Goal: Check status: Check status

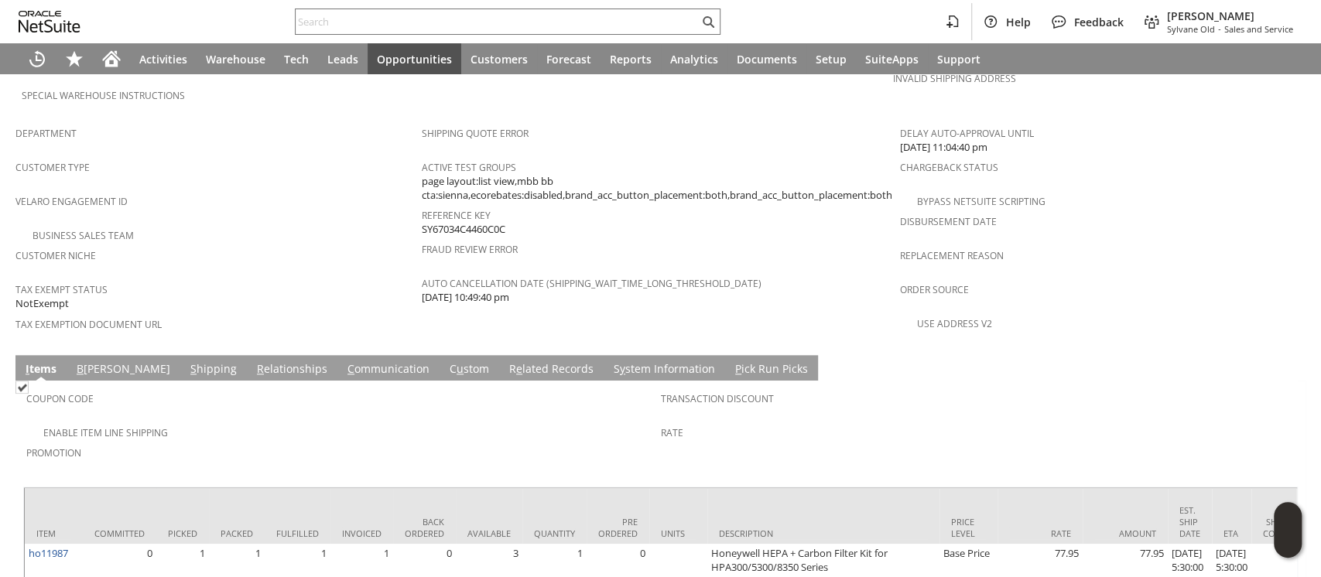
click at [102, 361] on link "B [PERSON_NAME]" at bounding box center [123, 369] width 101 height 17
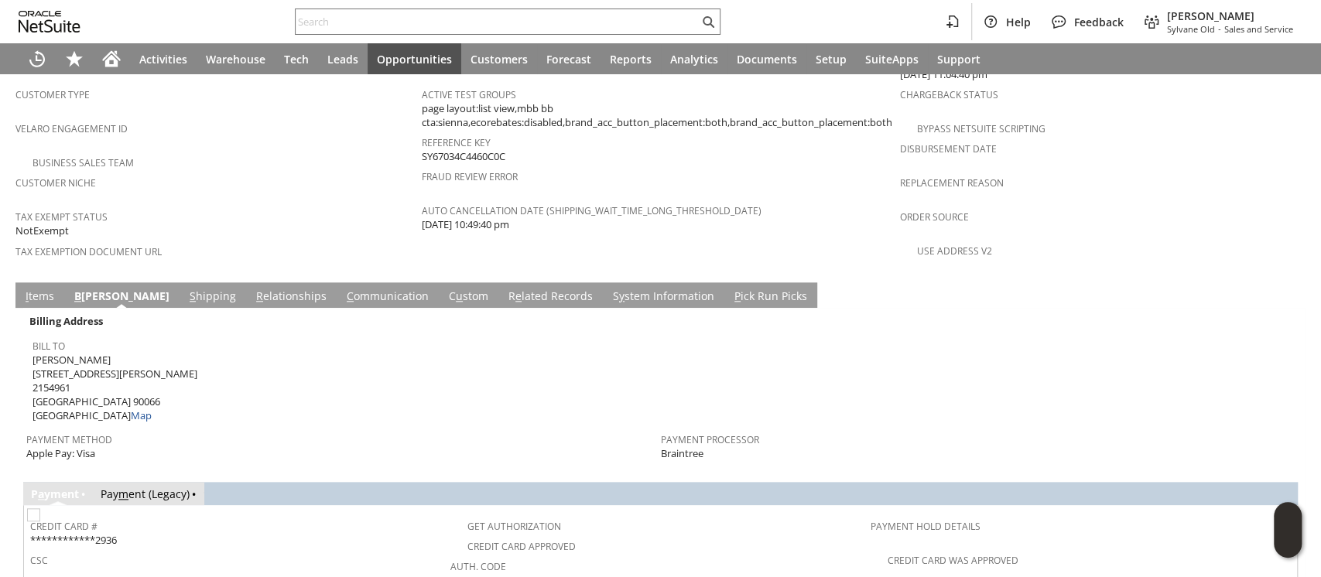
scroll to position [1041, 0]
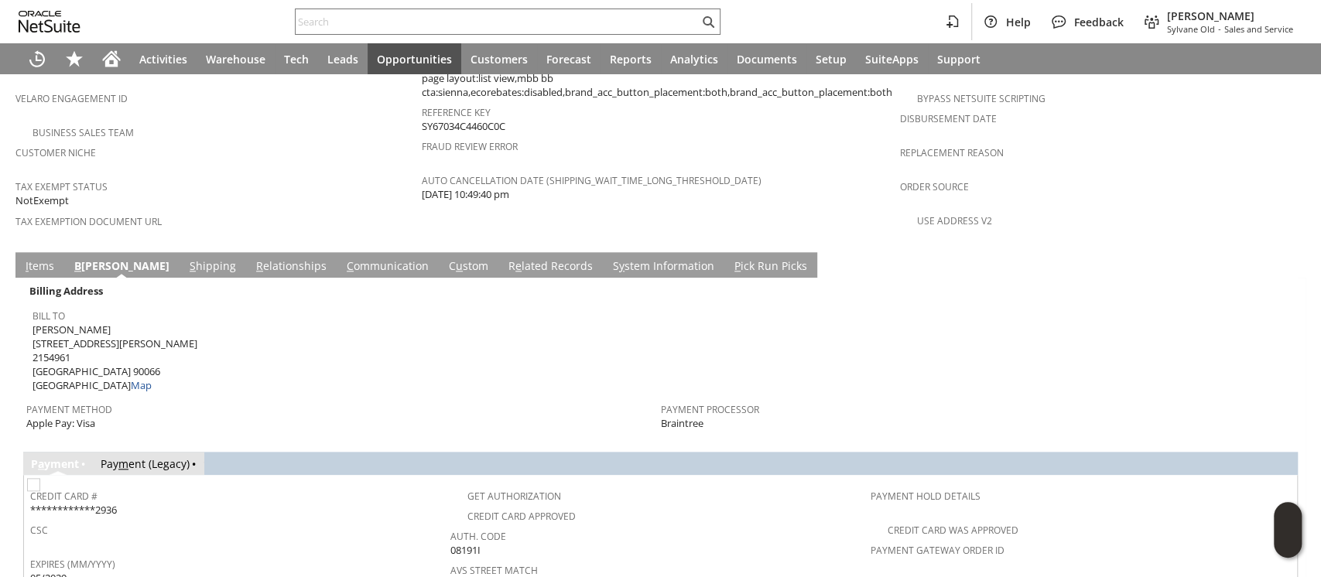
click at [186, 258] on link "S hipping" at bounding box center [213, 266] width 54 height 17
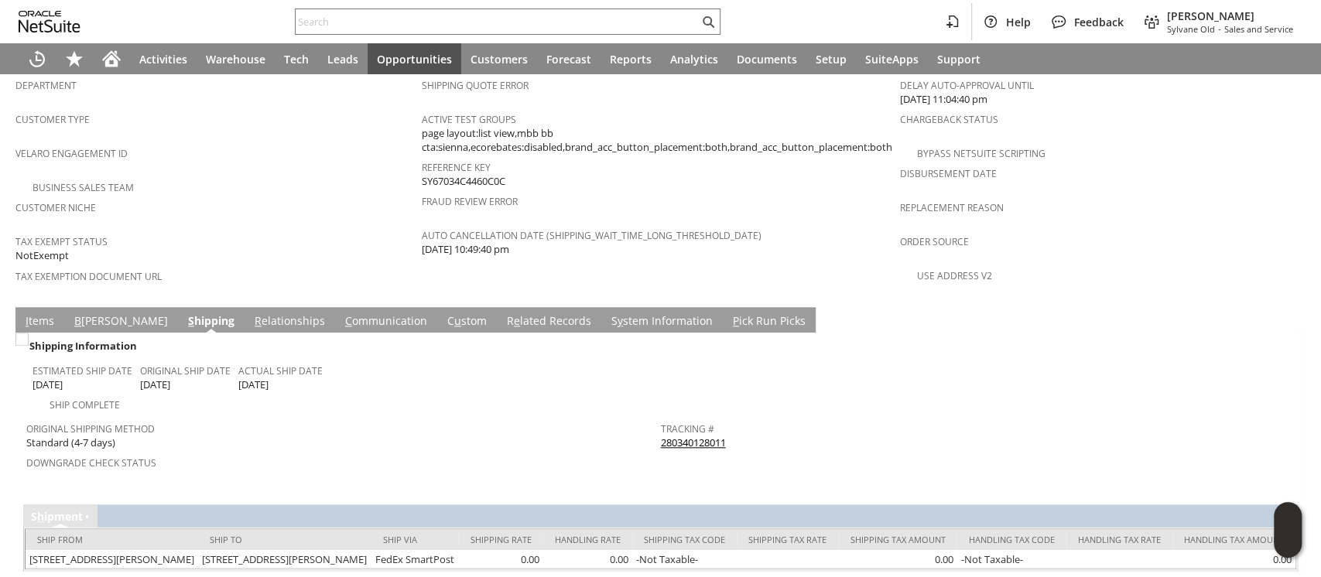
click at [668, 436] on link "280340128011" at bounding box center [693, 443] width 65 height 14
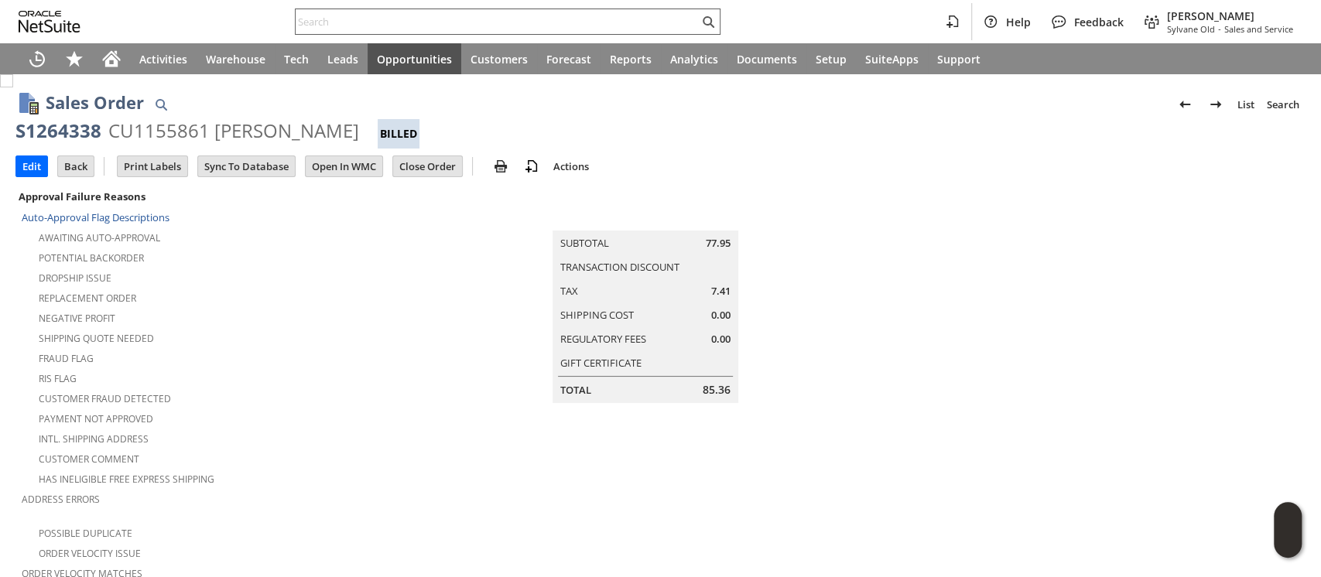
click at [409, 24] on input "text" at bounding box center [497, 21] width 403 height 19
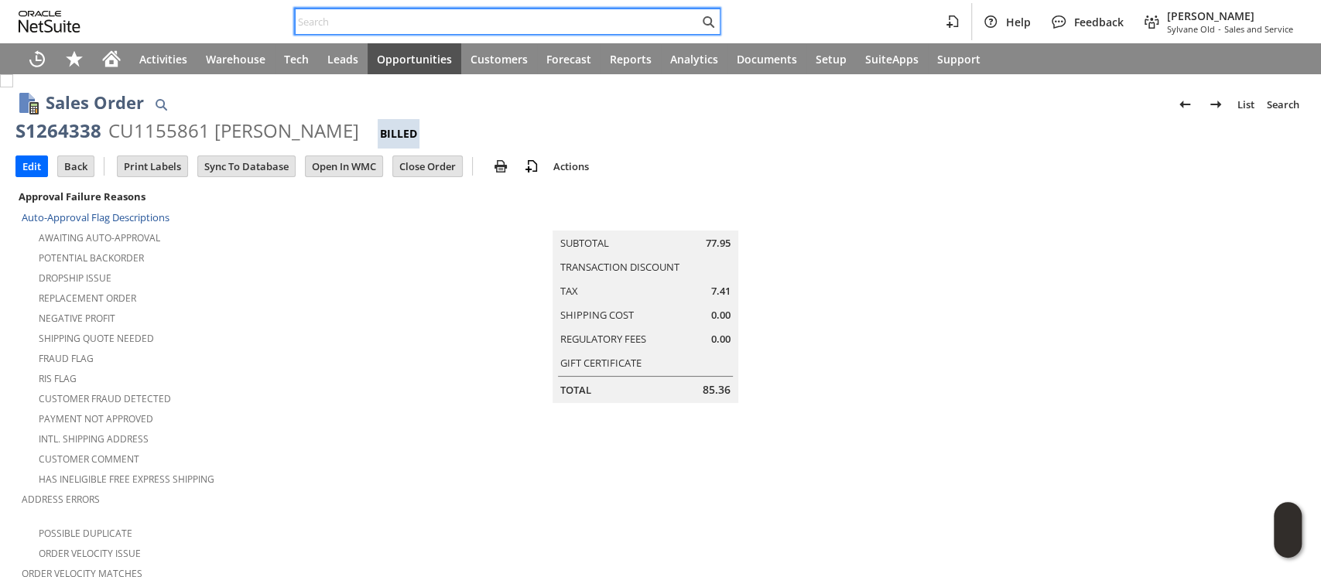
paste input "[EMAIL_ADDRESS][PERSON_NAME][DOMAIN_NAME]"
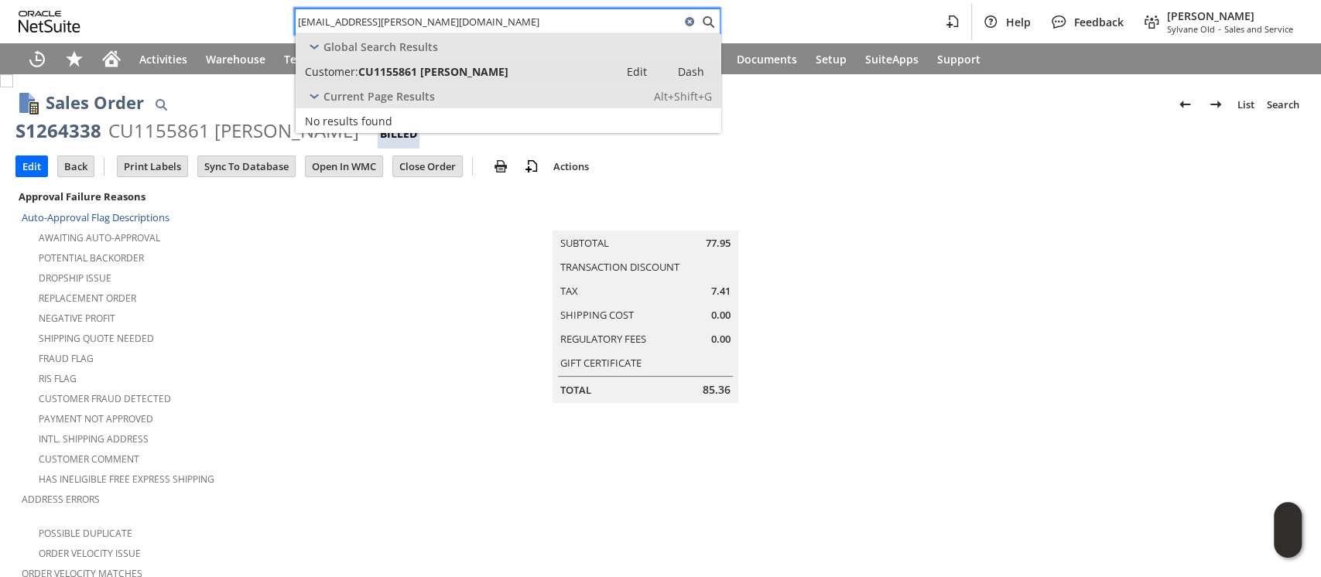
type input "[EMAIL_ADDRESS][PERSON_NAME][DOMAIN_NAME]"
click at [421, 67] on span "CU1155861 [PERSON_NAME]" at bounding box center [433, 71] width 150 height 15
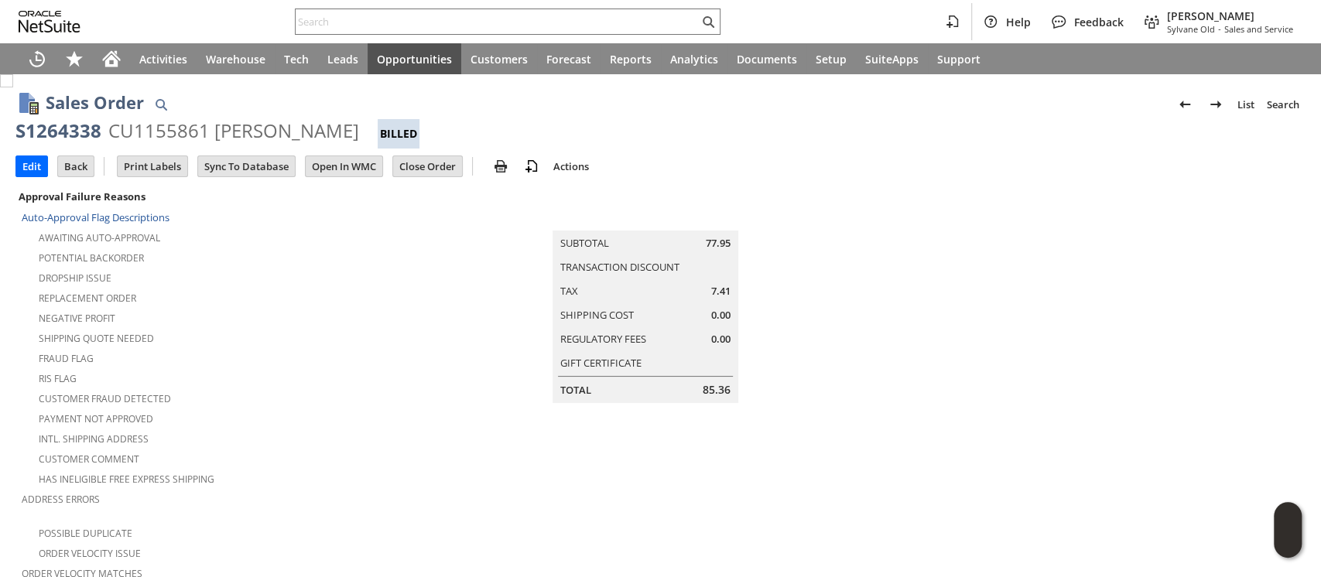
click at [162, 129] on div "CU1155861 [PERSON_NAME]" at bounding box center [233, 130] width 251 height 25
copy div "CU1155861"
